Goal: Check status: Check status

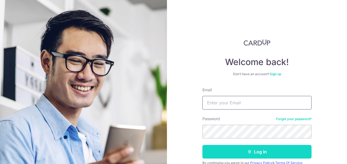
type input "[PERSON_NAME][EMAIL_ADDRESS][DOMAIN_NAME]"
click at [250, 151] on icon "submit" at bounding box center [249, 152] width 4 height 4
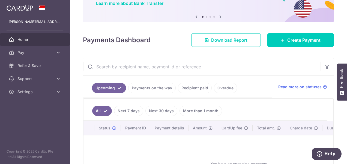
scroll to position [55, 0]
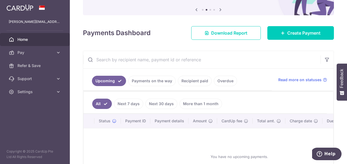
click at [161, 83] on link "Payments on the way" at bounding box center [151, 81] width 47 height 10
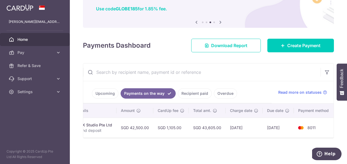
scroll to position [0, 134]
